Goal: Manage account settings

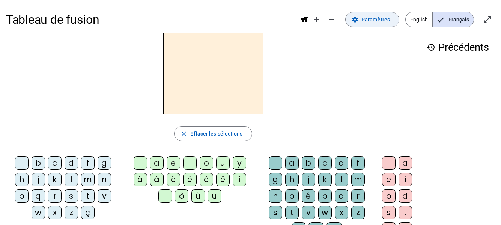
click at [371, 18] on span "Paramètres" at bounding box center [376, 19] width 29 height 9
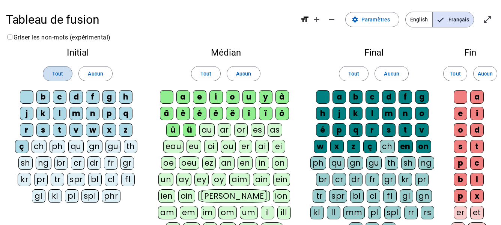
click at [51, 74] on span at bounding box center [57, 74] width 29 height 18
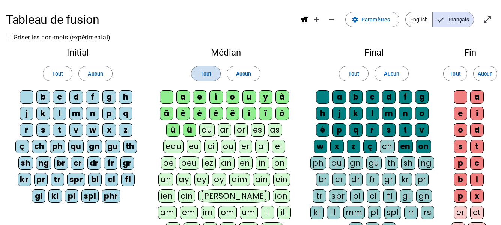
click at [203, 72] on span "Tout" at bounding box center [206, 73] width 11 height 9
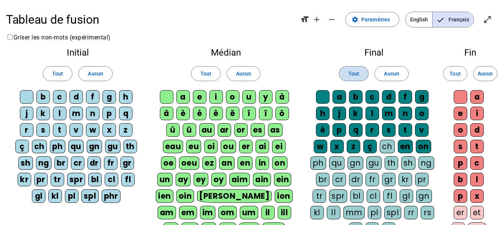
click at [358, 74] on span "Tout" at bounding box center [354, 73] width 11 height 9
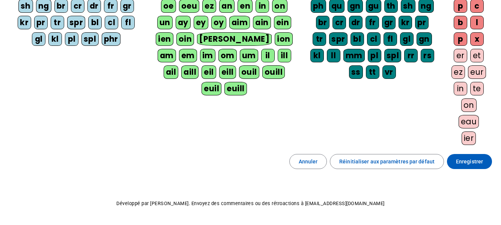
scroll to position [166, 0]
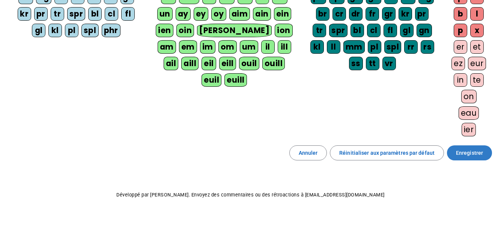
click at [474, 152] on span "Enregistrer" at bounding box center [469, 152] width 27 height 9
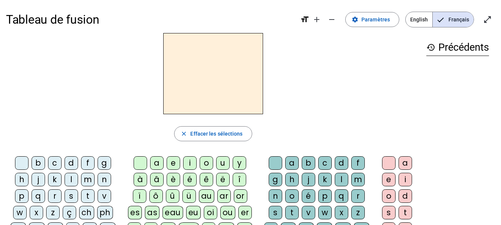
click at [36, 163] on div "b" at bounding box center [39, 163] width 14 height 14
click at [207, 164] on div "o" at bounding box center [207, 163] width 14 height 14
click at [341, 178] on div "l" at bounding box center [342, 180] width 14 height 14
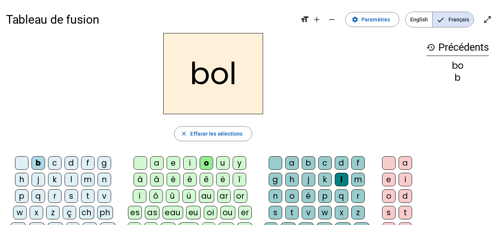
click at [74, 199] on div "s" at bounding box center [72, 196] width 14 height 14
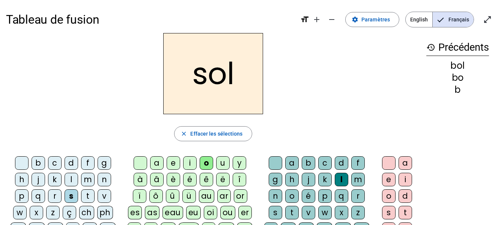
click at [190, 160] on div "i" at bounding box center [190, 163] width 14 height 14
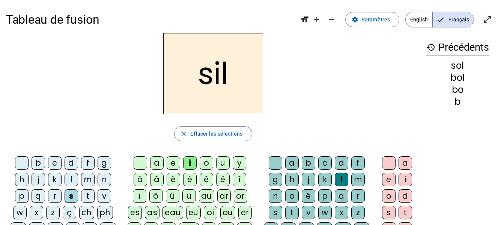
click at [190, 160] on div "i" at bounding box center [190, 163] width 14 height 14
